Goal: Information Seeking & Learning: Learn about a topic

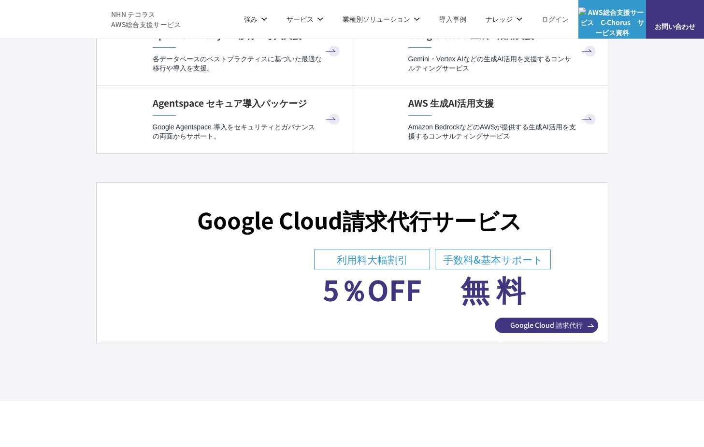
scroll to position [3380, 0]
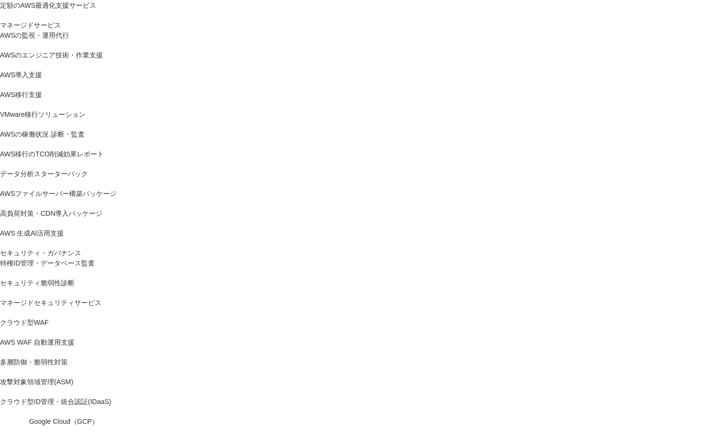
scroll to position [290, 0]
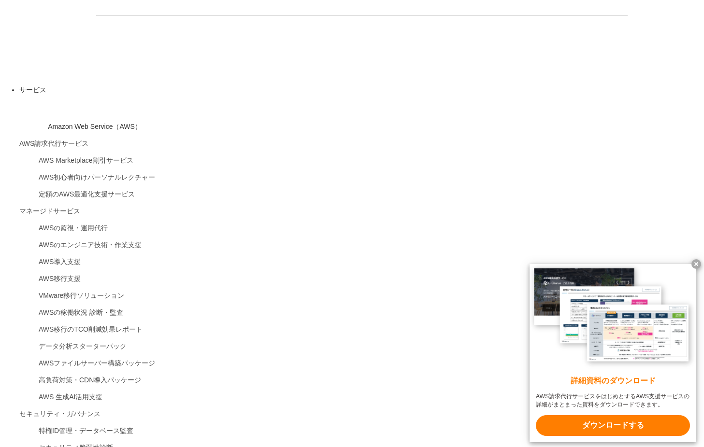
scroll to position [193, 0]
